Goal: Task Accomplishment & Management: Use online tool/utility

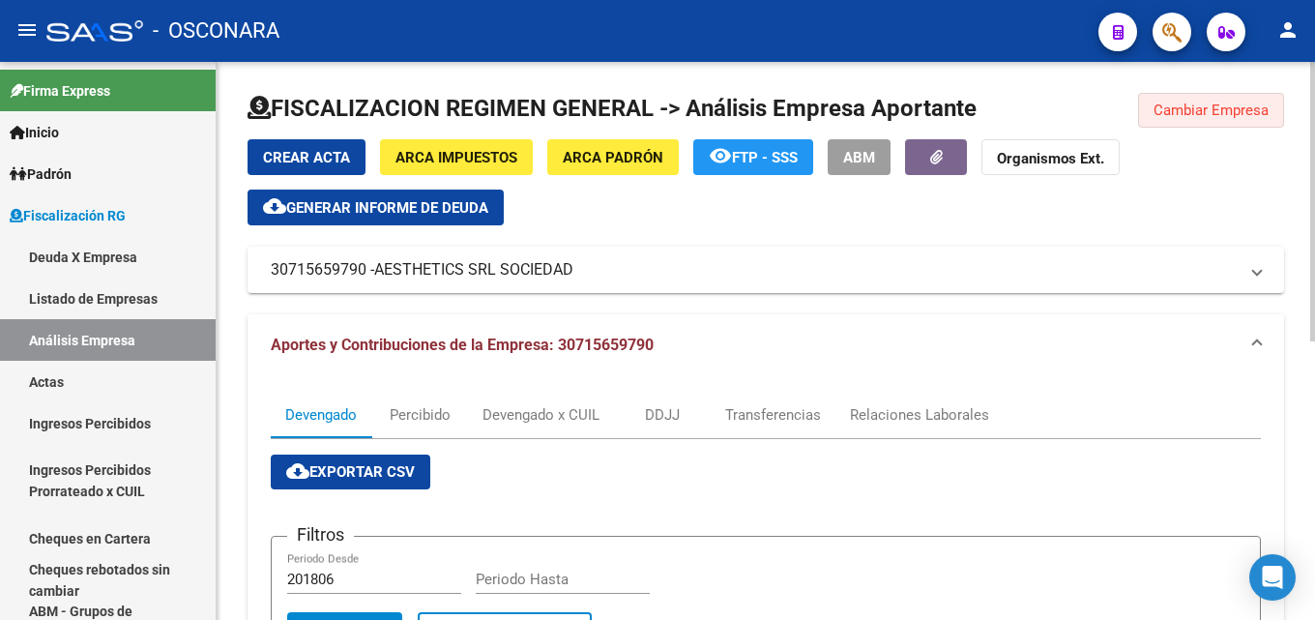
click at [1180, 101] on button "Cambiar Empresa" at bounding box center [1211, 110] width 146 height 35
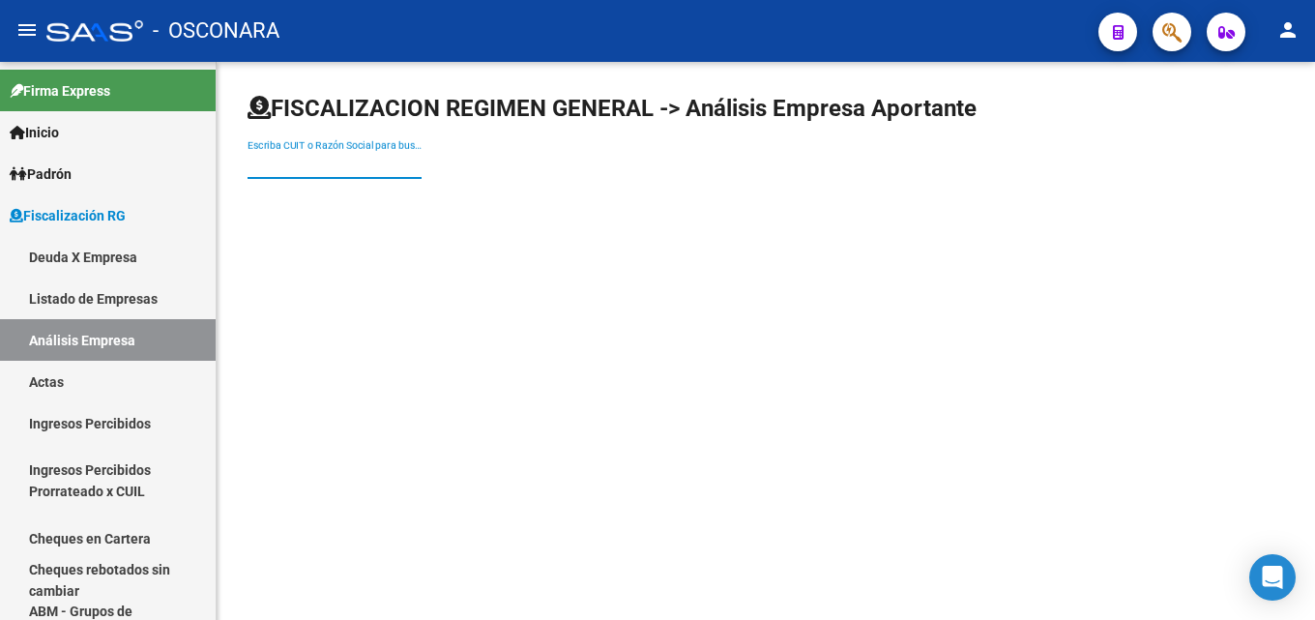
paste input "LA PLANICIE SRL"
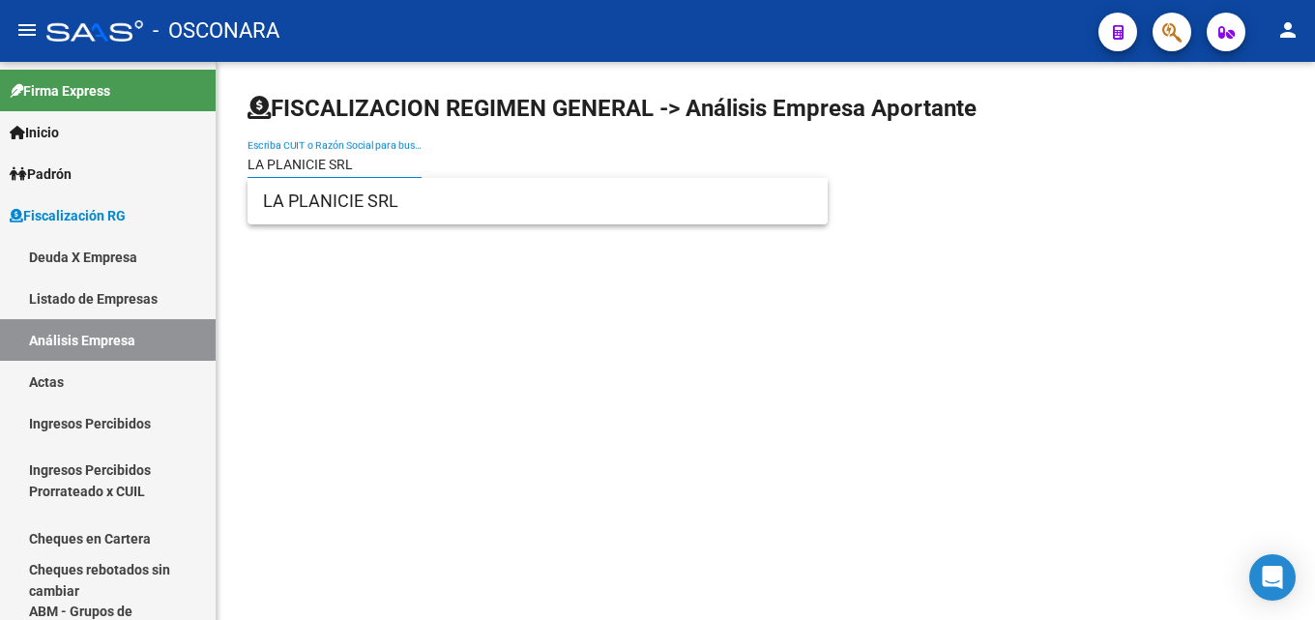
type input "LA PLANICIE SRL"
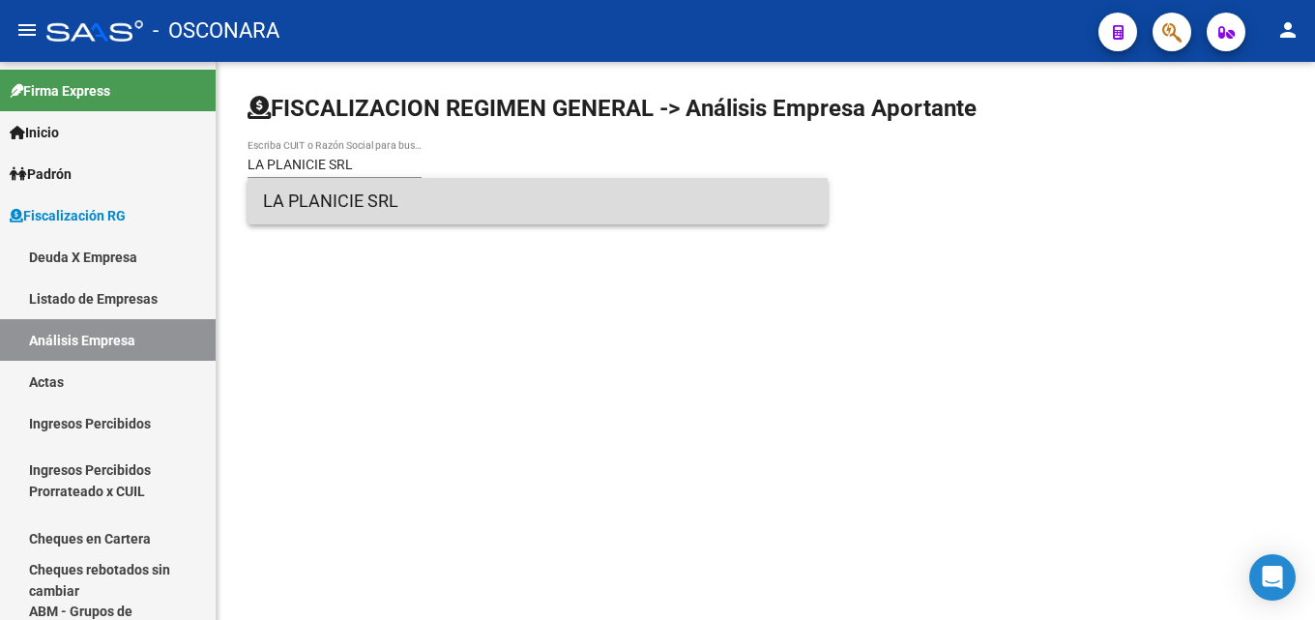
click at [389, 201] on span "LA PLANICIE SRL" at bounding box center [537, 201] width 549 height 46
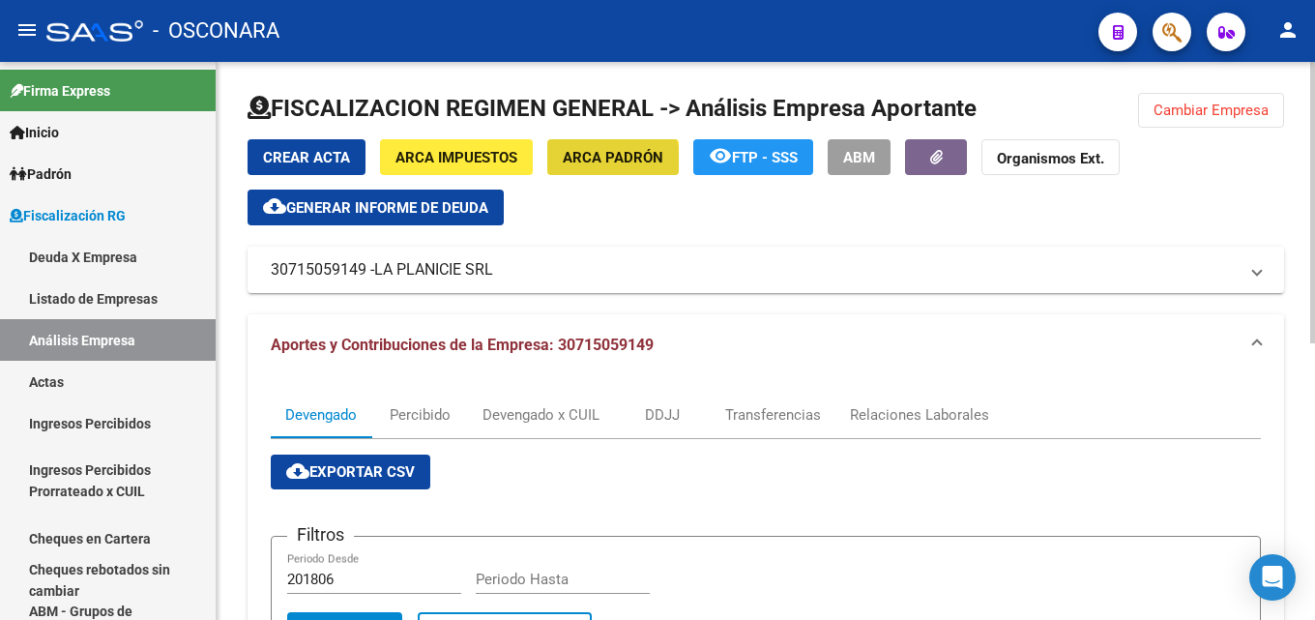
click at [591, 165] on span "ARCA Padrón" at bounding box center [613, 157] width 101 height 17
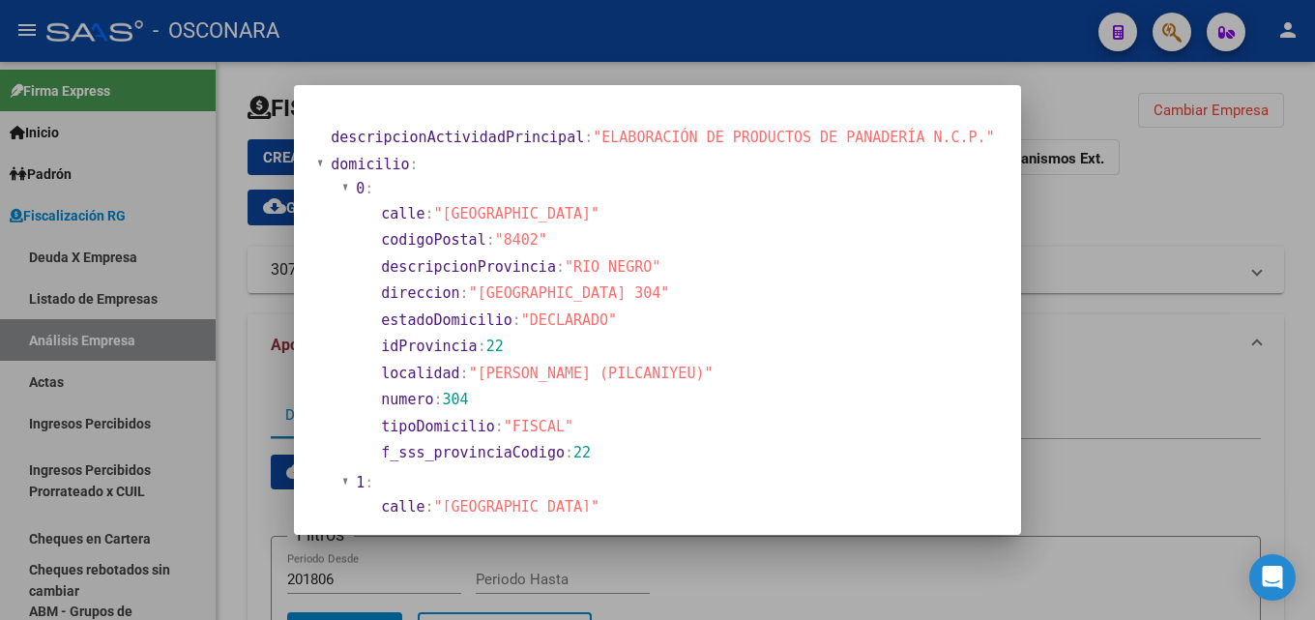
click at [1172, 216] on div at bounding box center [657, 310] width 1315 height 620
click at [1172, 216] on div "Crear Acta ARCA Impuestos ARCA Padrón remove_red_eye FTP - SSS ABM Organismos E…" at bounding box center [765, 182] width 1036 height 86
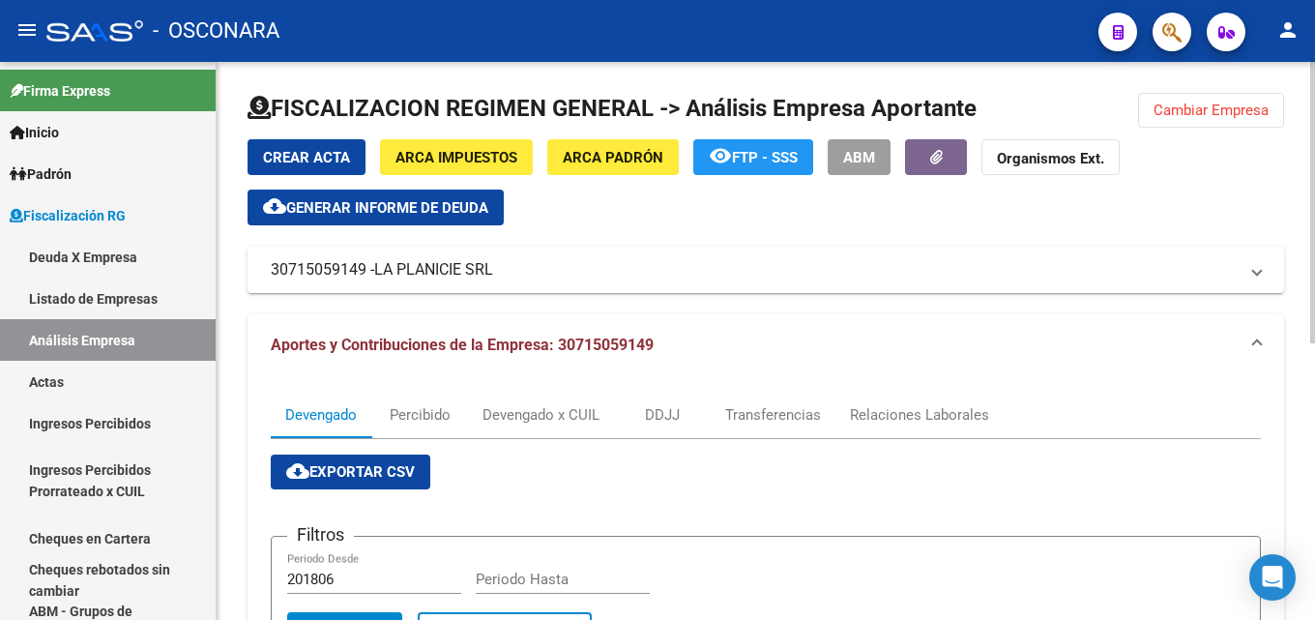
click at [1183, 131] on div at bounding box center [765, 116] width 1036 height 46
click at [1159, 103] on span "Cambiar Empresa" at bounding box center [1210, 109] width 115 height 17
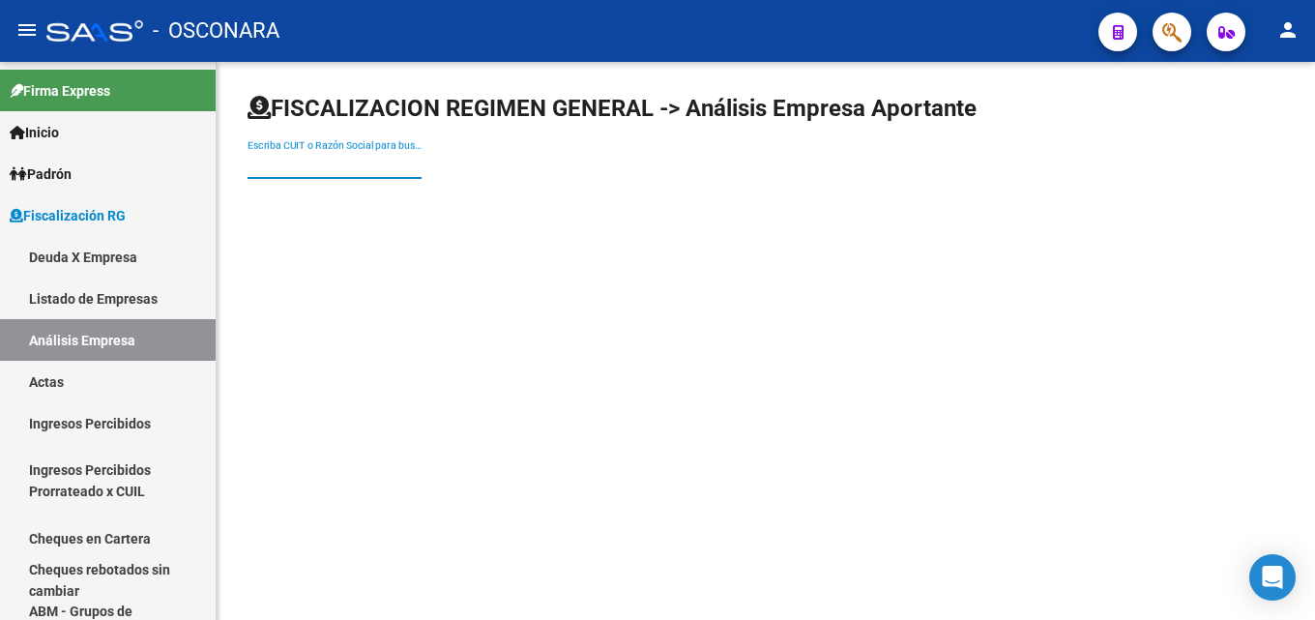
paste input "LMF GYMLIFE S.R.L."
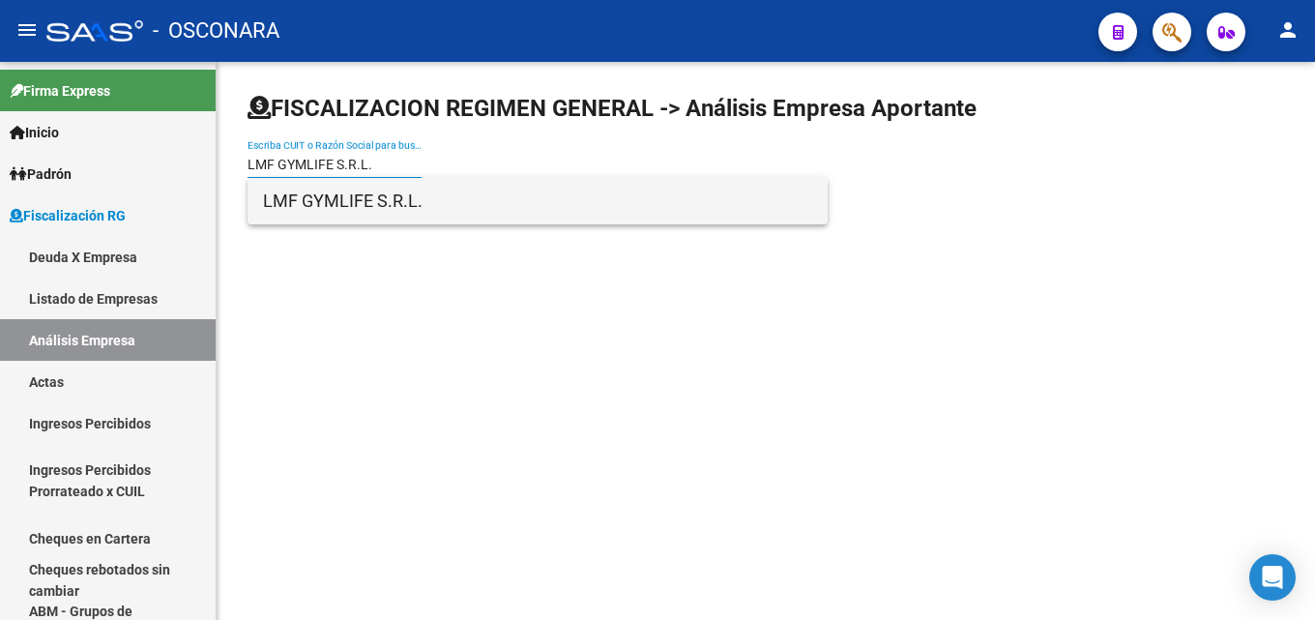
type input "LMF GYMLIFE S.R.L."
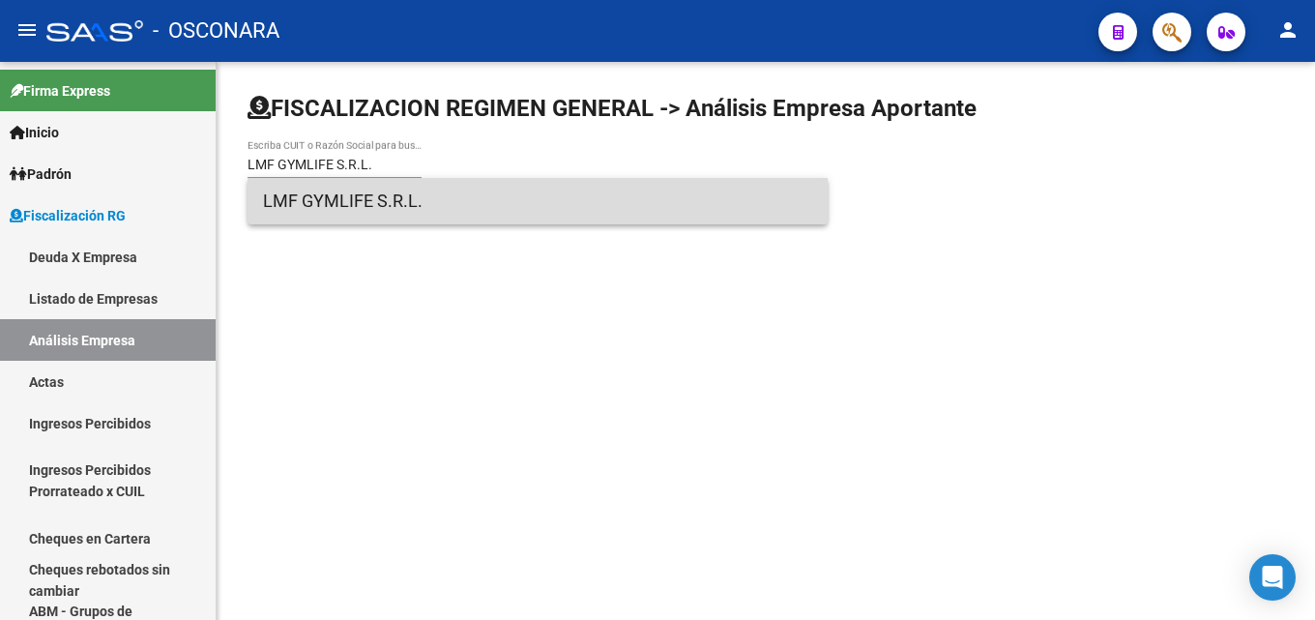
click at [383, 205] on span "LMF GYMLIFE S.R.L." at bounding box center [537, 201] width 549 height 46
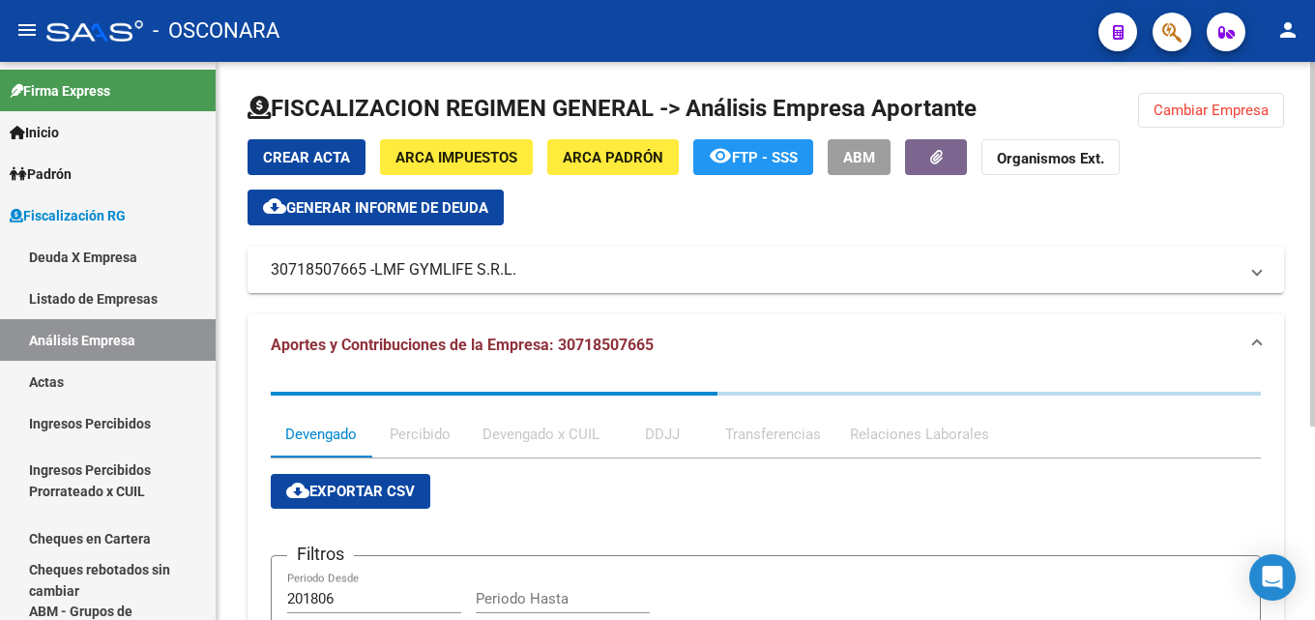
click at [649, 158] on span "ARCA Padrón" at bounding box center [613, 157] width 101 height 17
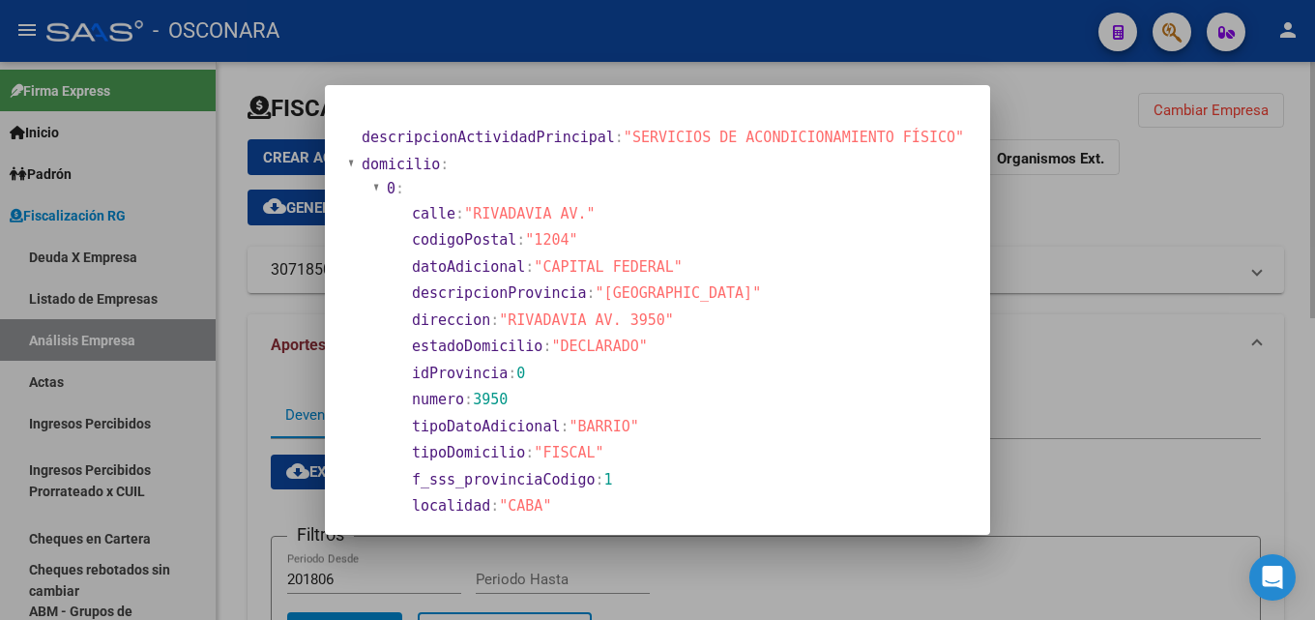
click at [1198, 185] on div at bounding box center [657, 310] width 1315 height 620
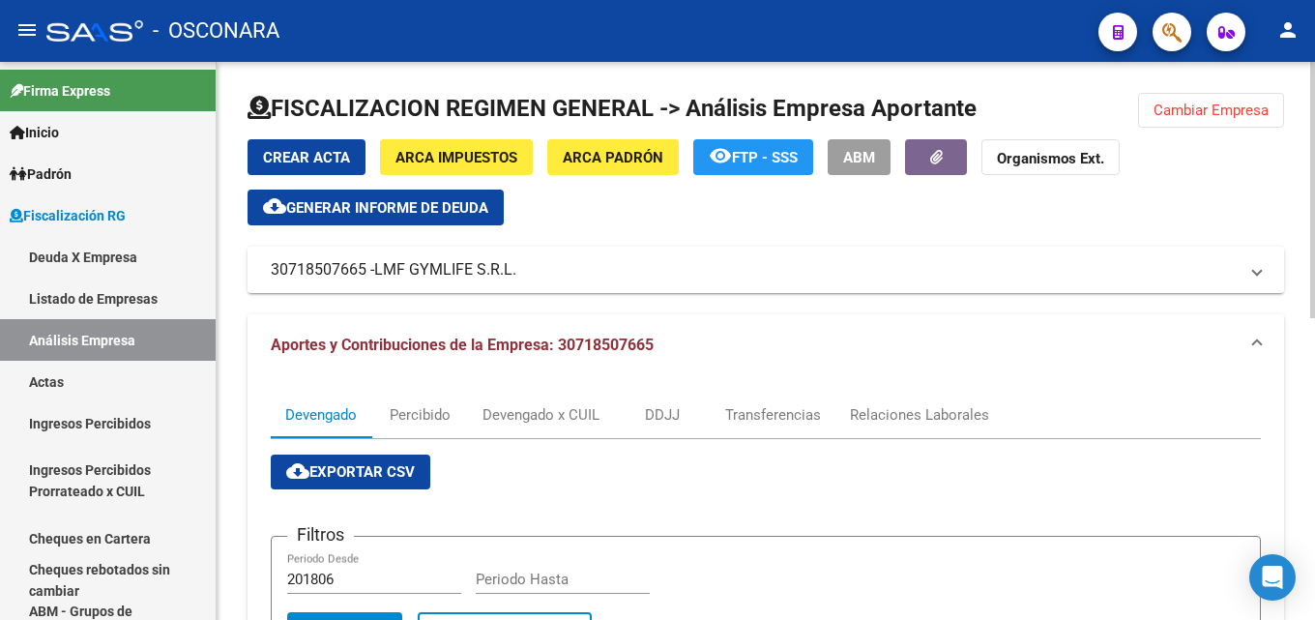
click at [1197, 178] on div "Crear Acta ARCA Impuestos ARCA Padrón remove_red_eye FTP - SSS ABM Organismos E…" at bounding box center [765, 182] width 1036 height 86
click at [1206, 107] on span "Cambiar Empresa" at bounding box center [1210, 109] width 115 height 17
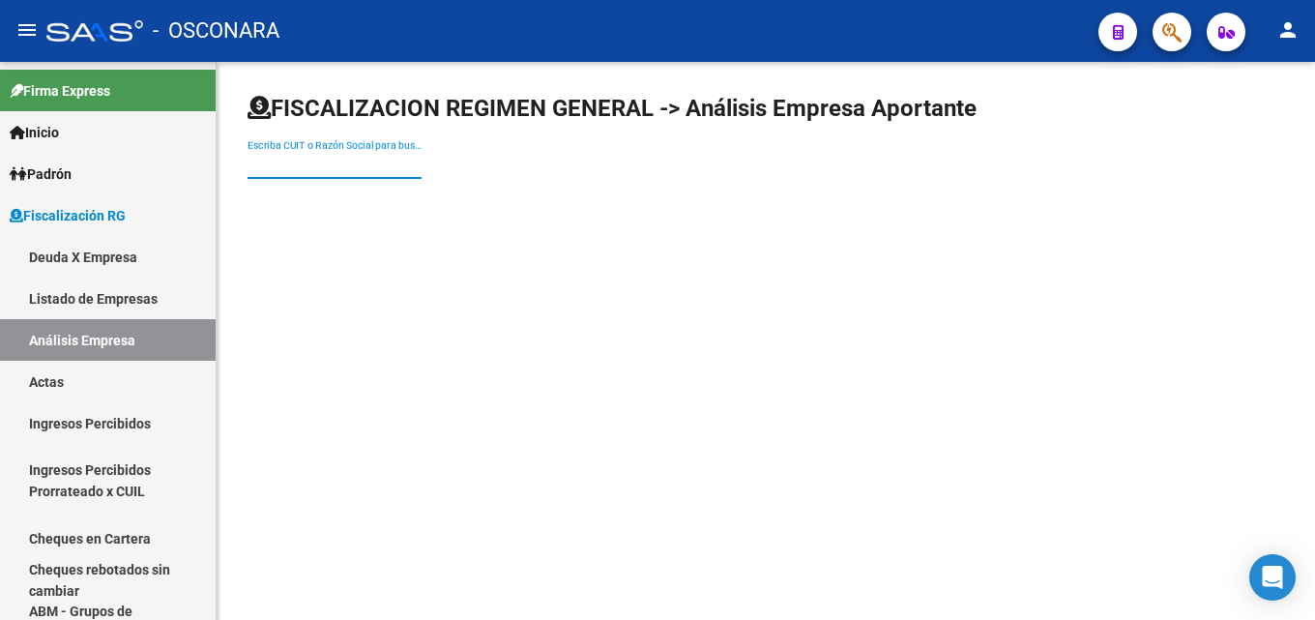
click at [387, 169] on input "Escriba CUIT o Razón Social para buscar" at bounding box center [334, 165] width 174 height 16
type input "alleloccic"
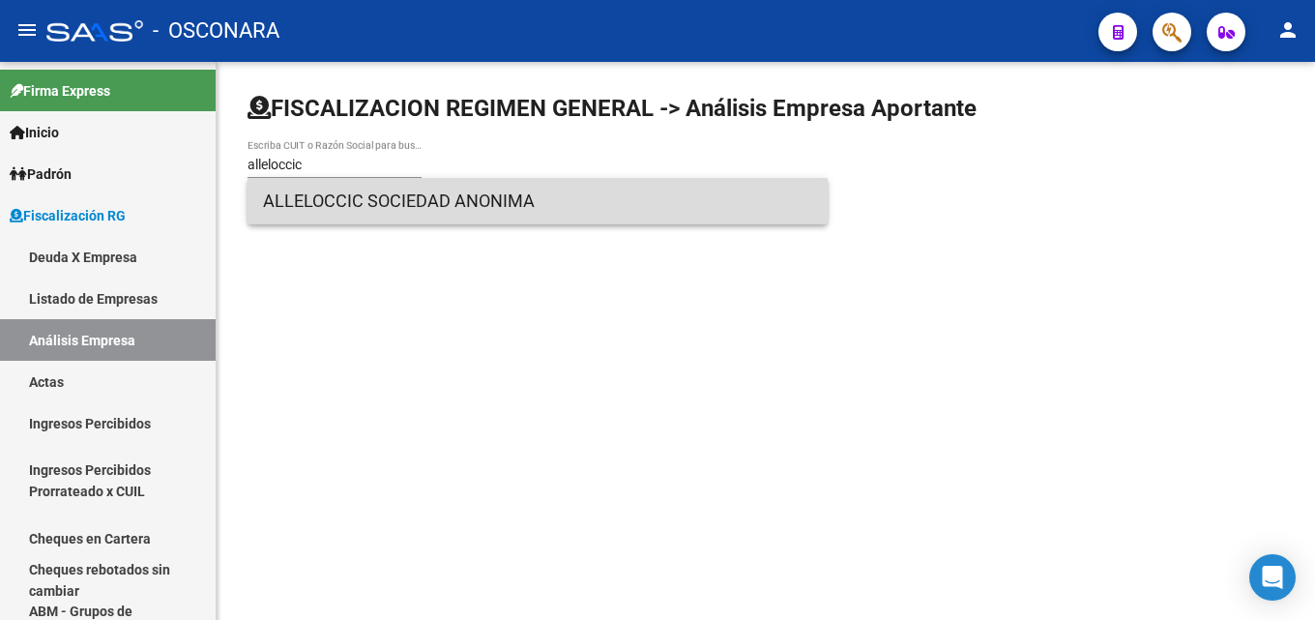
click at [452, 214] on span "ALLELOCCIC SOCIEDAD ANONIMA" at bounding box center [537, 201] width 549 height 46
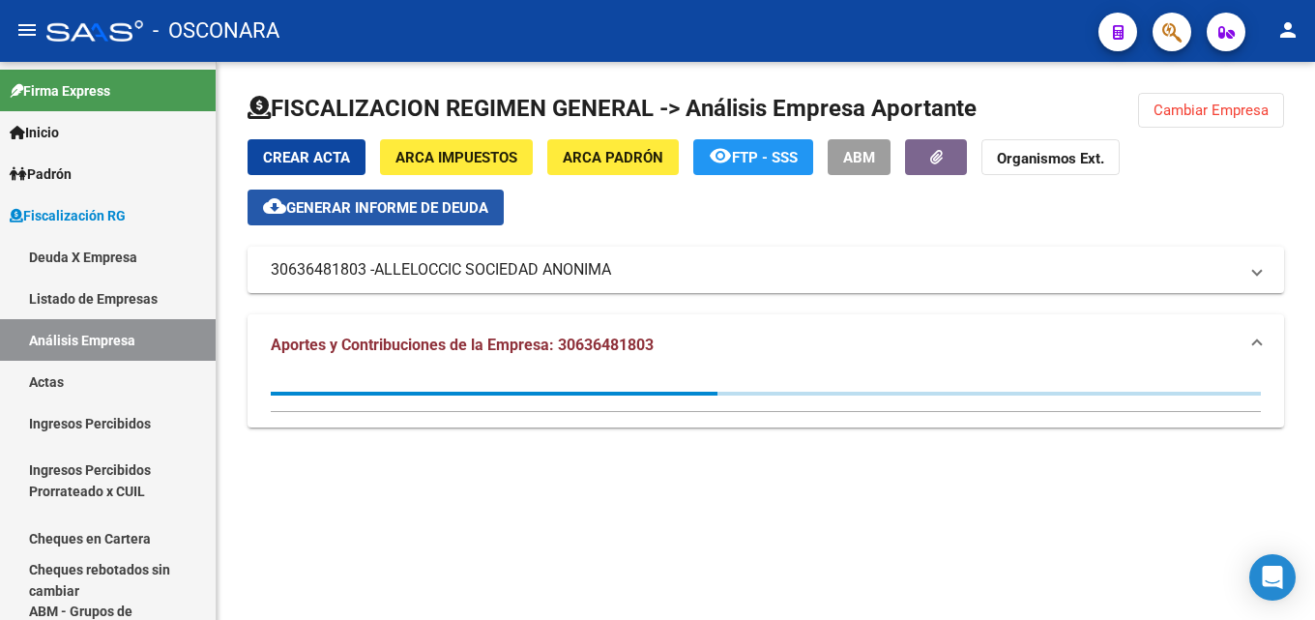
click at [482, 211] on span "Generar informe de deuda" at bounding box center [387, 207] width 202 height 17
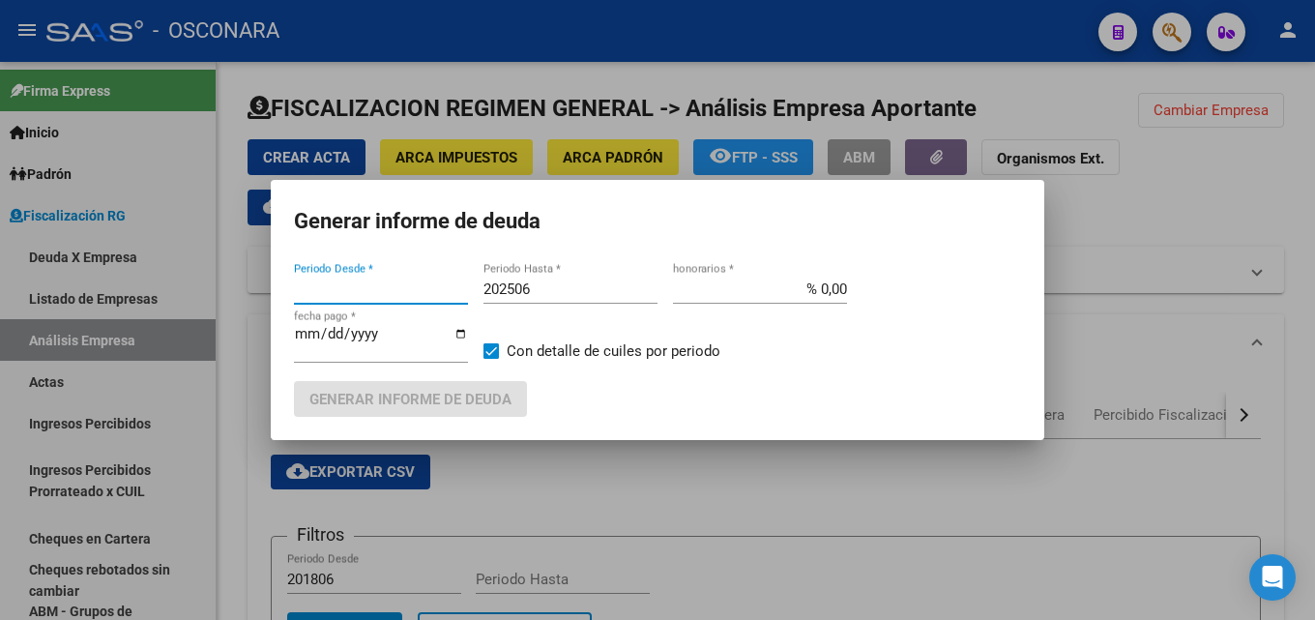
type input "202504"
click at [632, 304] on div "202506 Periodo Hasta *" at bounding box center [570, 298] width 174 height 47
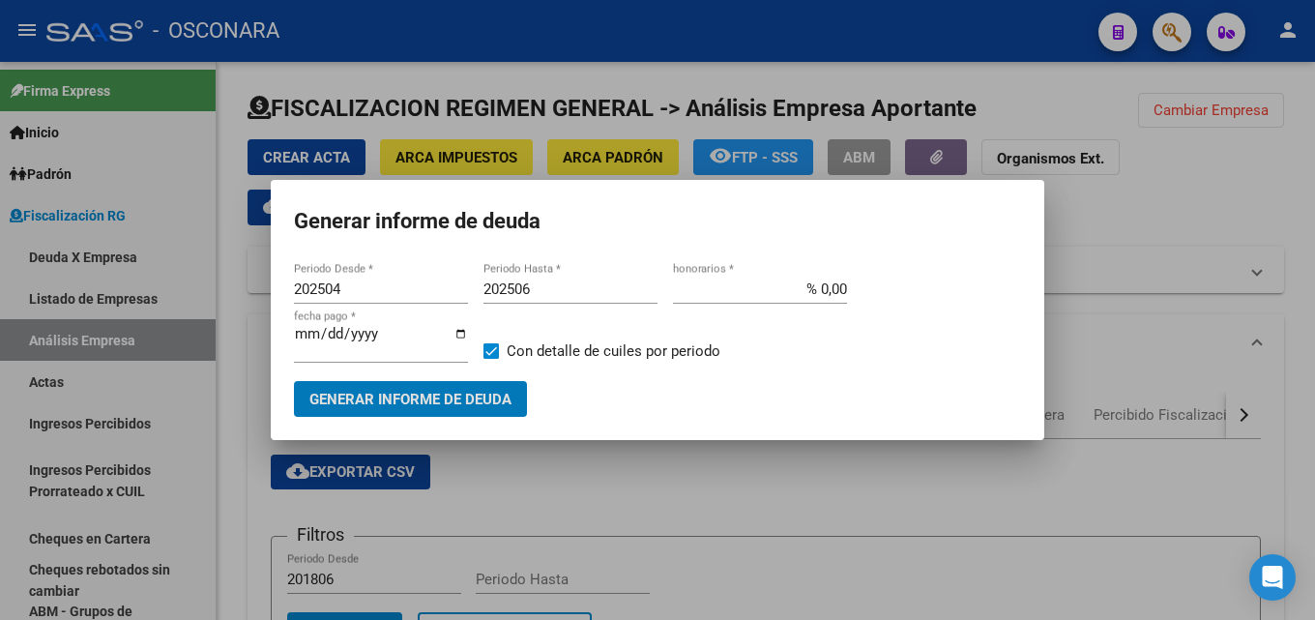
click at [625, 293] on input "202506" at bounding box center [570, 288] width 174 height 17
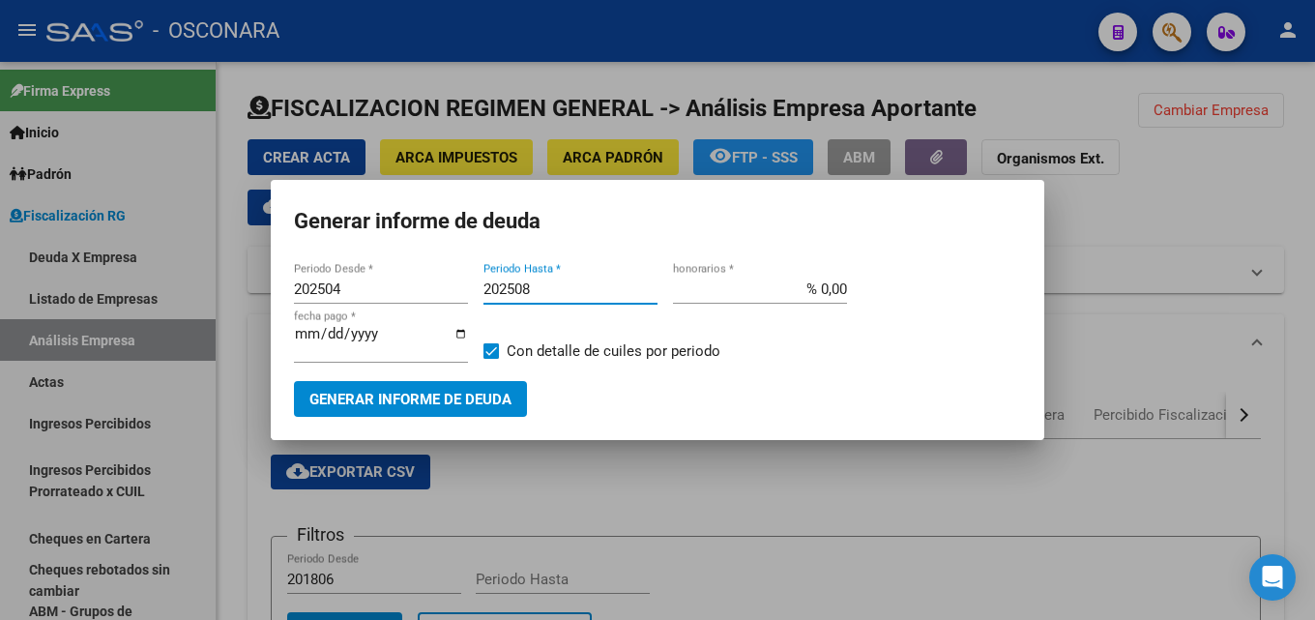
type input "202508"
drag, startPoint x: 804, startPoint y: 286, endPoint x: 1206, endPoint y: 275, distance: 402.3
click at [1101, 266] on div "Generar informe de deuda 202504 Periodo Desde * 202508 Periodo Hasta * % 0,00 h…" at bounding box center [657, 310] width 1315 height 620
type input "% 15,00"
click at [405, 393] on span "Generar informe de deuda" at bounding box center [410, 398] width 202 height 17
